Goal: Information Seeking & Learning: Learn about a topic

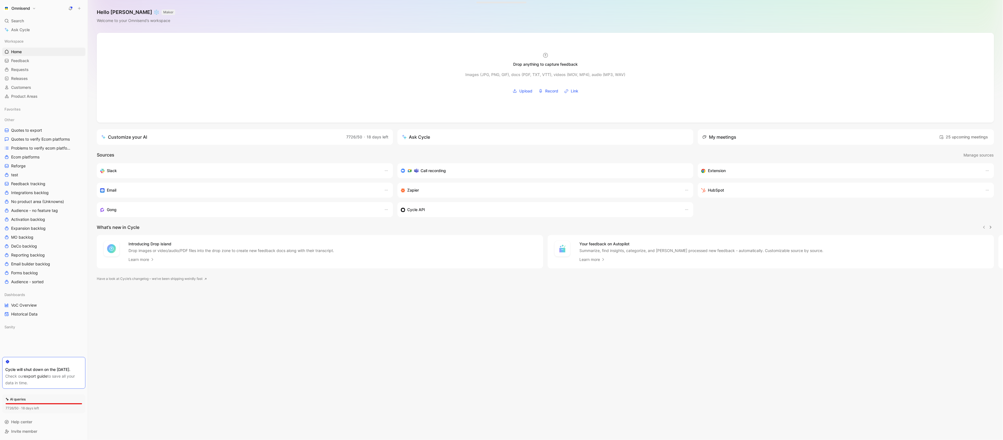
click at [33, 10] on button "Omnisend" at bounding box center [19, 8] width 35 height 8
click at [37, 55] on div "Workspace settings G then S" at bounding box center [38, 57] width 68 height 9
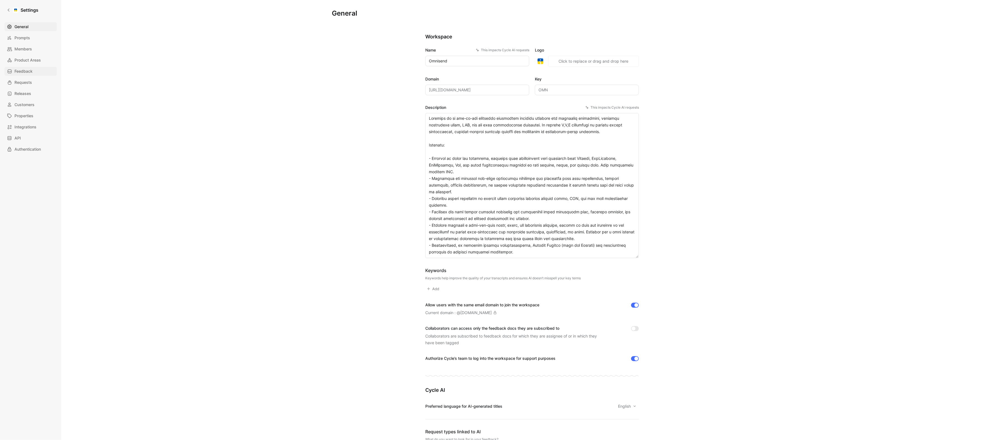
click at [30, 70] on span "Feedback" at bounding box center [23, 71] width 18 height 7
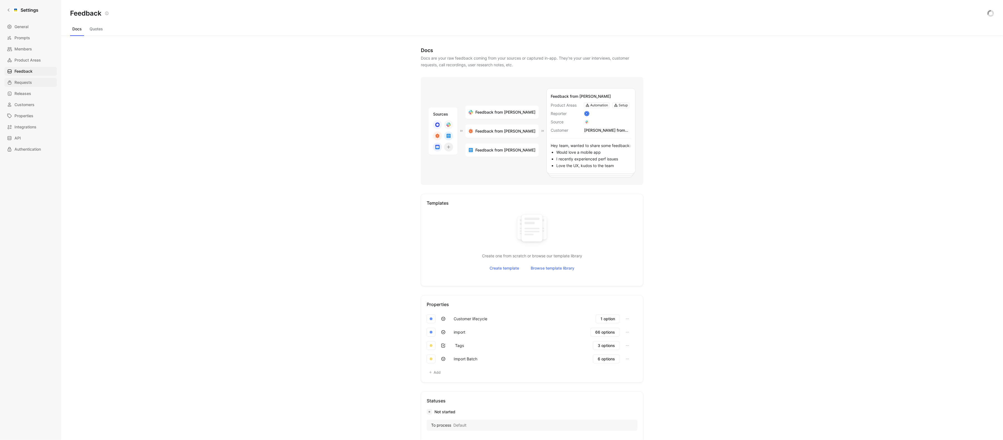
click at [30, 84] on span "Requests" at bounding box center [23, 82] width 18 height 7
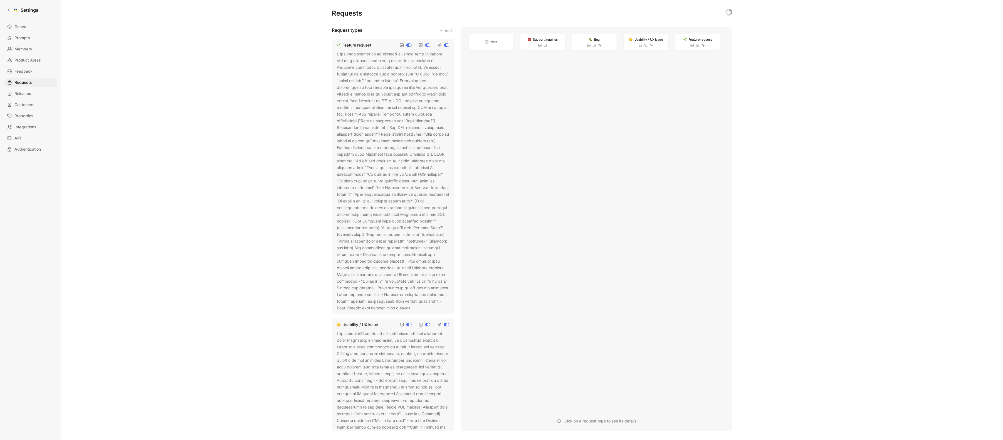
click at [402, 84] on div at bounding box center [393, 181] width 112 height 260
click at [414, 310] on icon at bounding box center [415, 307] width 3 height 3
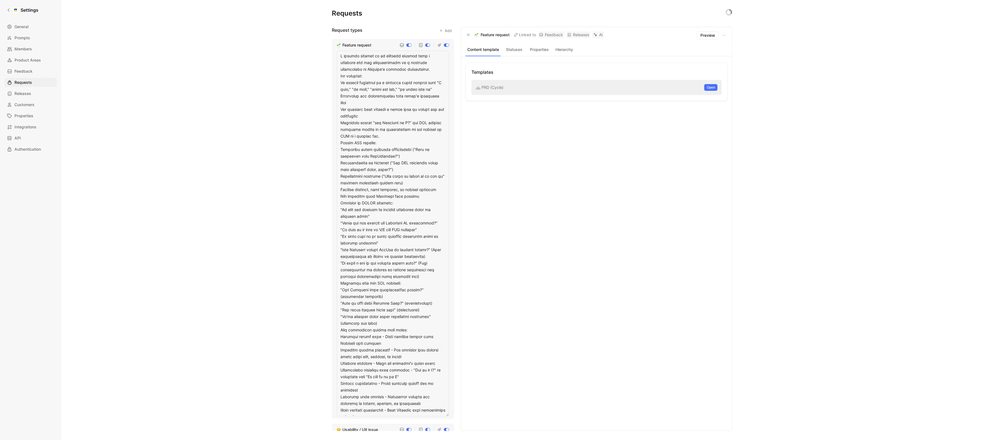
drag, startPoint x: 435, startPoint y: 69, endPoint x: 339, endPoint y: 54, distance: 96.9
click at [339, 54] on textarea at bounding box center [393, 233] width 112 height 365
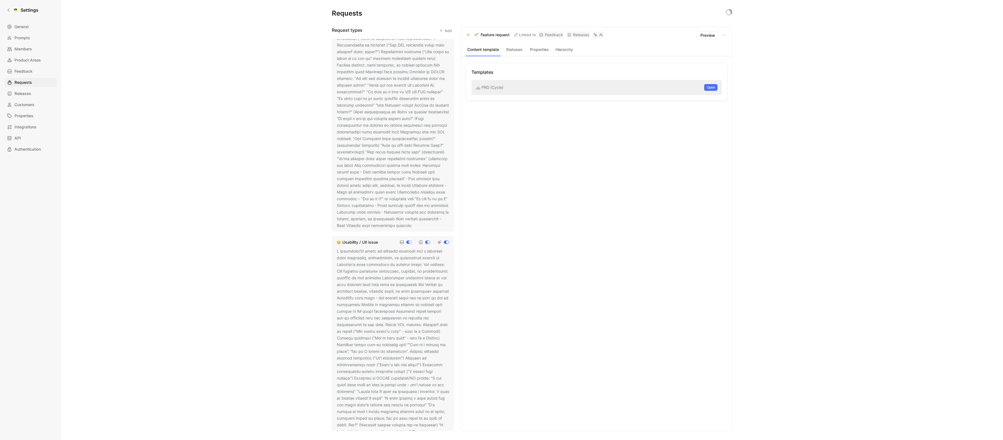
scroll to position [83, 0]
click at [400, 299] on div at bounding box center [393, 417] width 112 height 341
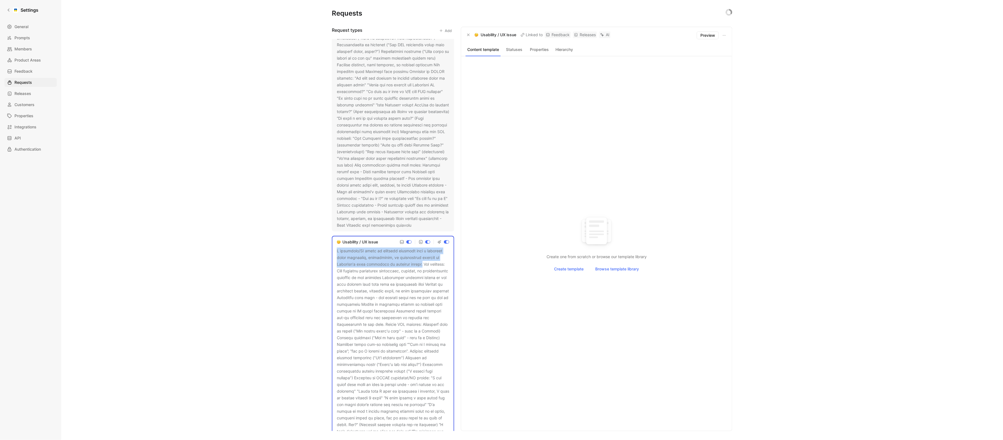
drag, startPoint x: 336, startPoint y: 256, endPoint x: 422, endPoint y: 270, distance: 87.9
click at [422, 270] on div "Usability / UX issue" at bounding box center [393, 413] width 122 height 355
copy div "A usability/UX issue is specific feedback from a customer about confusing, inef…"
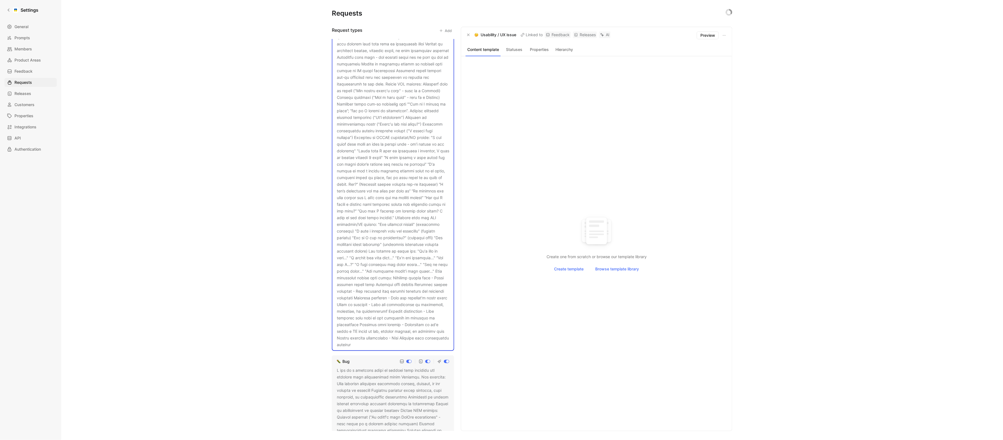
scroll to position [387, 0]
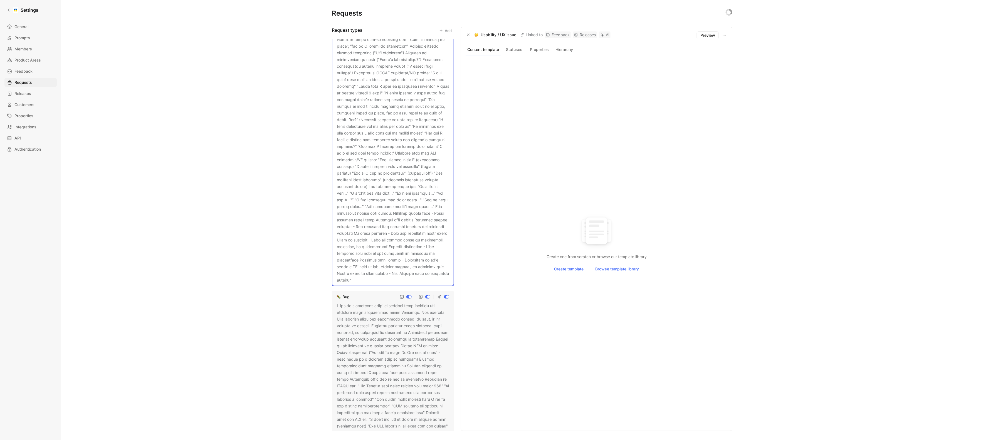
click at [353, 342] on div at bounding box center [393, 405] width 112 height 207
drag, startPoint x: 335, startPoint y: 304, endPoint x: 420, endPoint y: 313, distance: 85.6
click at [420, 313] on div "Bug" at bounding box center [393, 400] width 122 height 221
copy div "A bug is a concrete issue or failure that prevents the customer from successful…"
click at [35, 58] on span "Product Areas" at bounding box center [27, 60] width 26 height 7
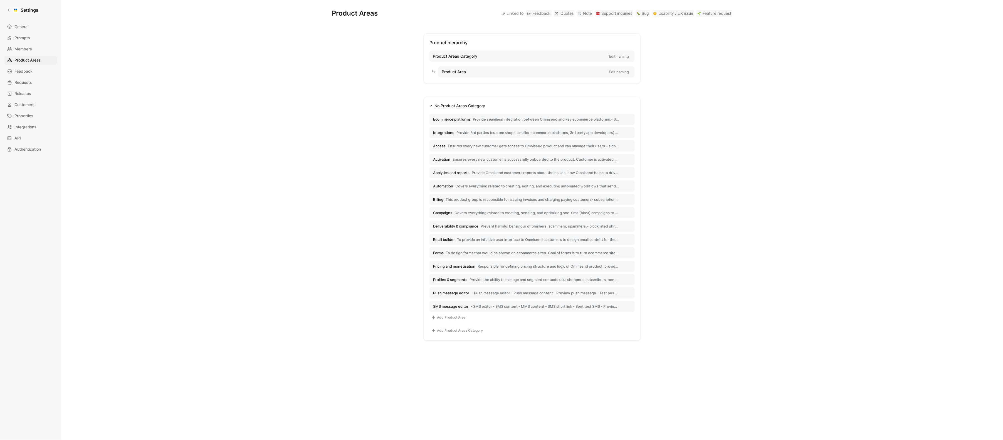
click at [468, 167] on button "Analytics and reports Provide Omnisend customers reports about their sales, how…" at bounding box center [532, 172] width 205 height 11
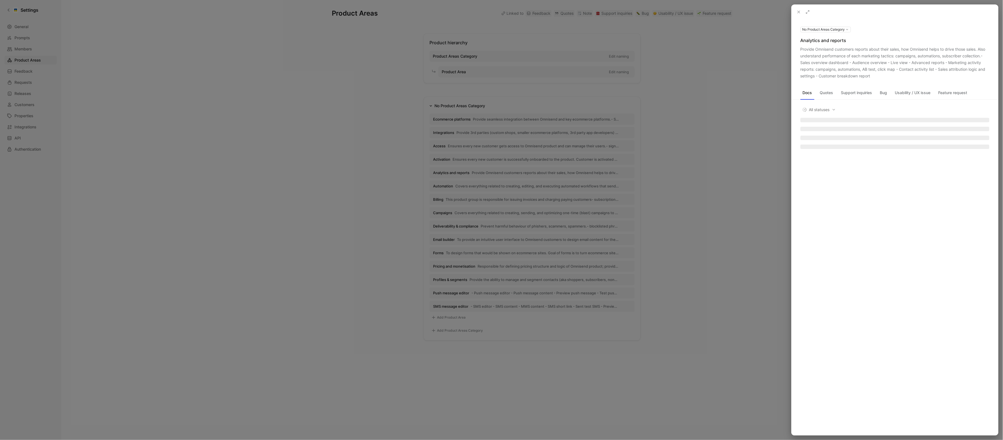
click at [0, 0] on use at bounding box center [0, 0] width 0 height 0
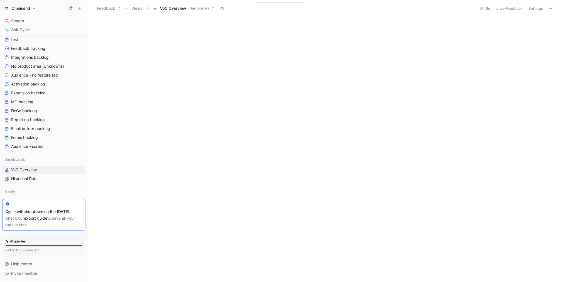
scroll to position [179, 0]
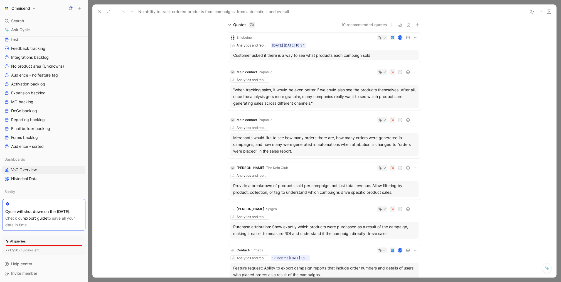
scroll to position [56, 0]
click at [331, 56] on div "Customer asked if there is a way to see what products each campaign sold." at bounding box center [324, 54] width 183 height 7
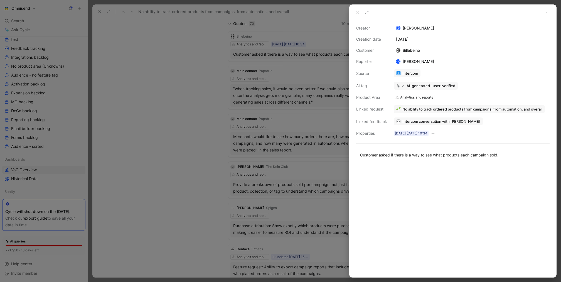
click at [434, 123] on span "Intercom conversation with [PERSON_NAME]" at bounding box center [441, 121] width 78 height 5
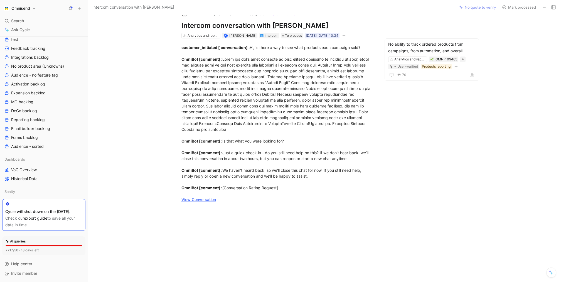
scroll to position [11, 0]
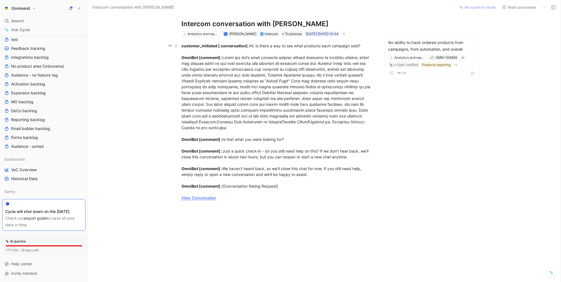
click at [289, 187] on div "customer_initiated [ conversation] : Hi, is there a way to see what products ea…" at bounding box center [277, 122] width 193 height 158
drag, startPoint x: 323, startPoint y: 175, endPoint x: 124, endPoint y: 43, distance: 239.0
click at [119, 42] on div "customer_initiated [ conversation] : Hi, is there a way to see what products ea…" at bounding box center [278, 122] width 356 height 170
copy div "customer_initiated [ conversation] : Hi, is there a way to see what products ea…"
